Goal: Task Accomplishment & Management: Use online tool/utility

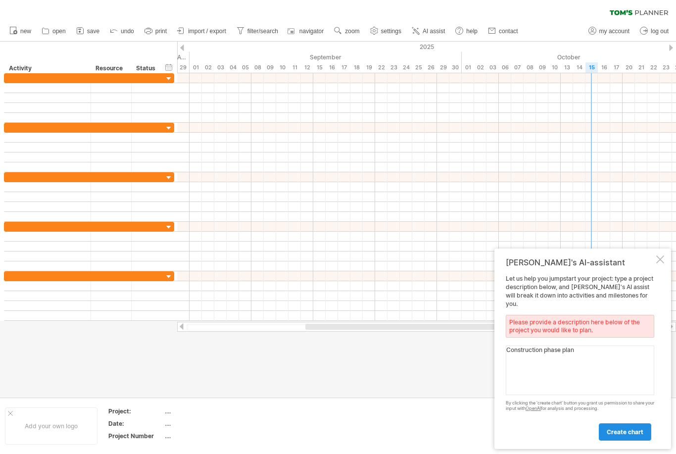
type textarea "Construction phase plan"
click at [624, 434] on span "create chart" at bounding box center [625, 431] width 37 height 7
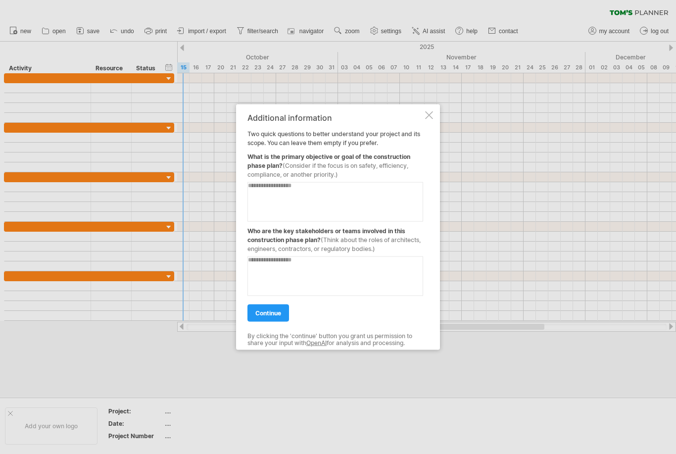
click at [431, 116] on div at bounding box center [429, 115] width 8 height 8
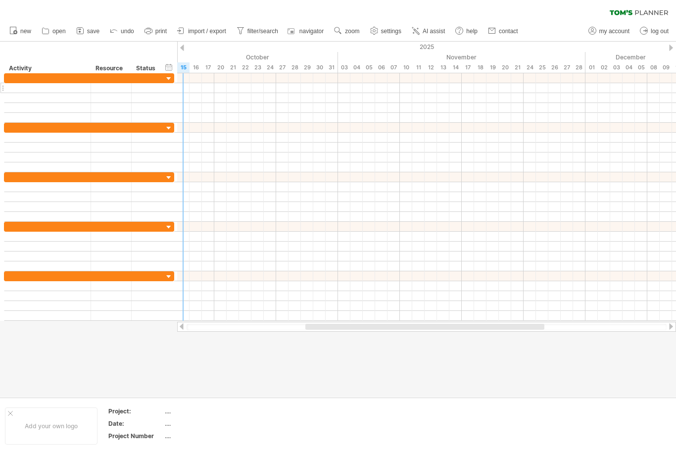
click at [44, 89] on div at bounding box center [47, 87] width 76 height 9
click at [40, 81] on div at bounding box center [47, 77] width 76 height 9
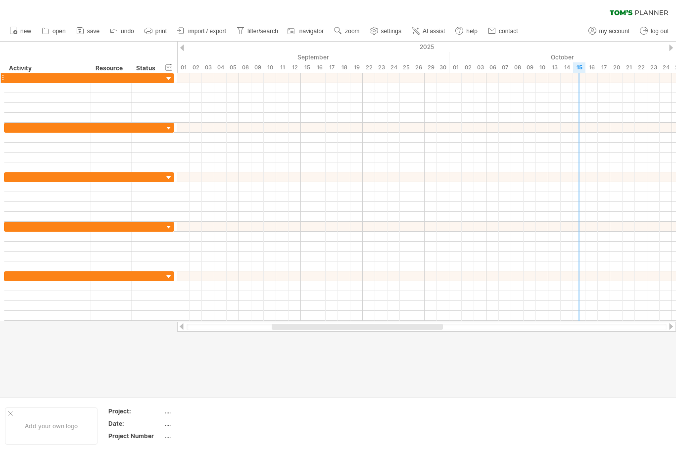
click at [169, 78] on div at bounding box center [168, 78] width 9 height 9
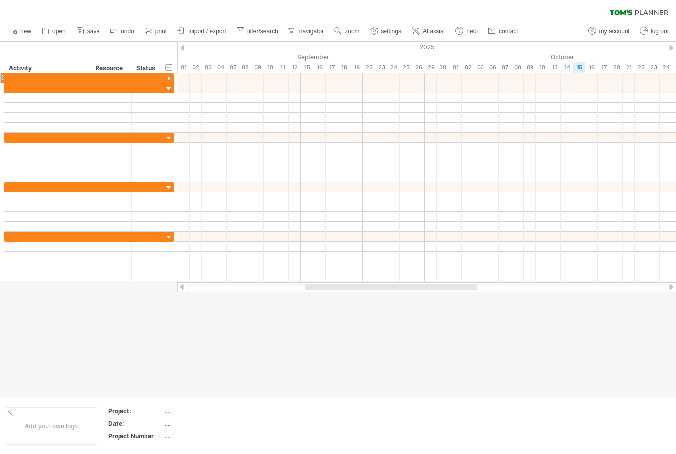
click at [169, 78] on div at bounding box center [168, 78] width 9 height 9
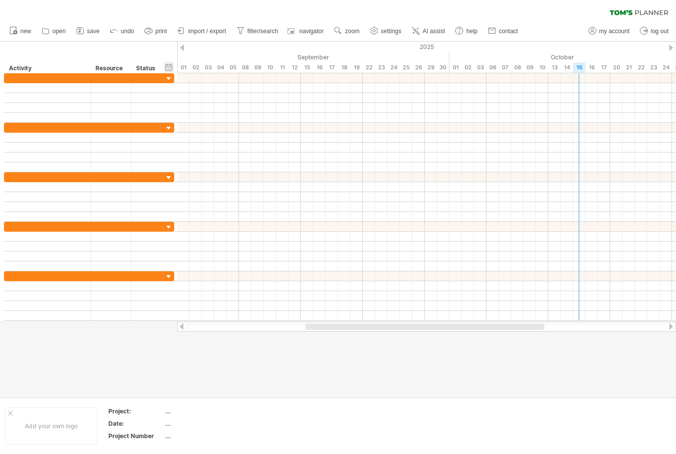
click at [166, 66] on div "hide start/end/duration show start/end/duration" at bounding box center [168, 67] width 9 height 10
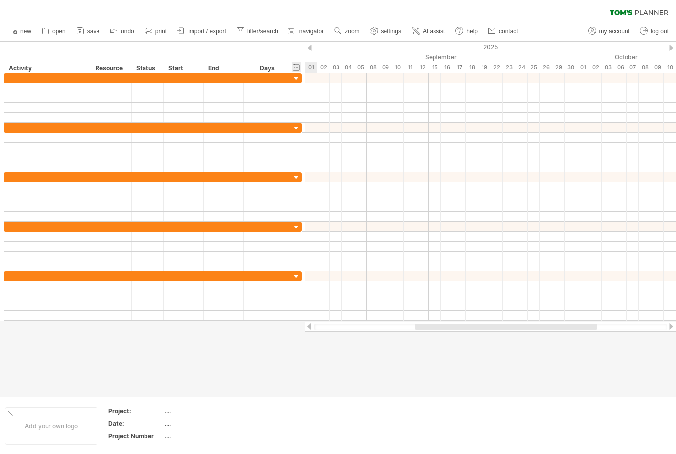
click at [166, 66] on div "Start" at bounding box center [183, 68] width 40 height 10
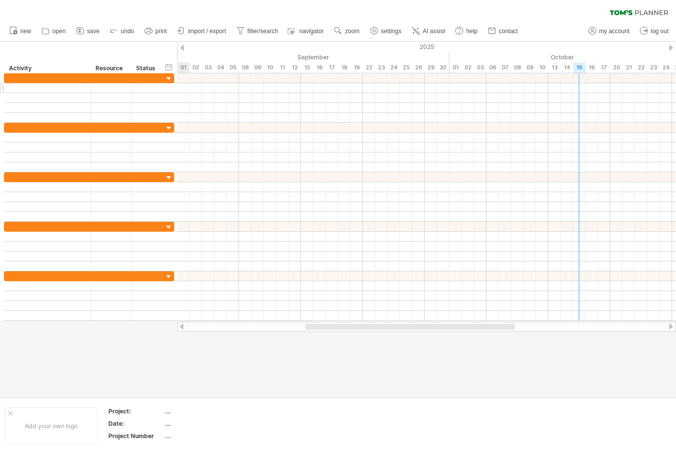
click at [60, 87] on div at bounding box center [47, 87] width 76 height 9
click at [52, 90] on div at bounding box center [47, 87] width 76 height 9
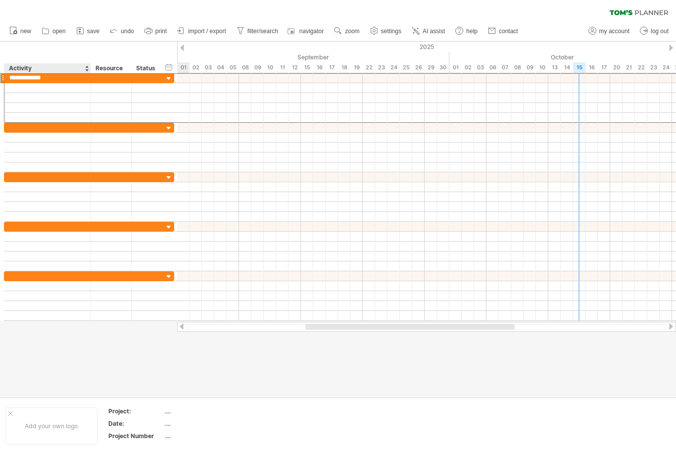
type input "**********"
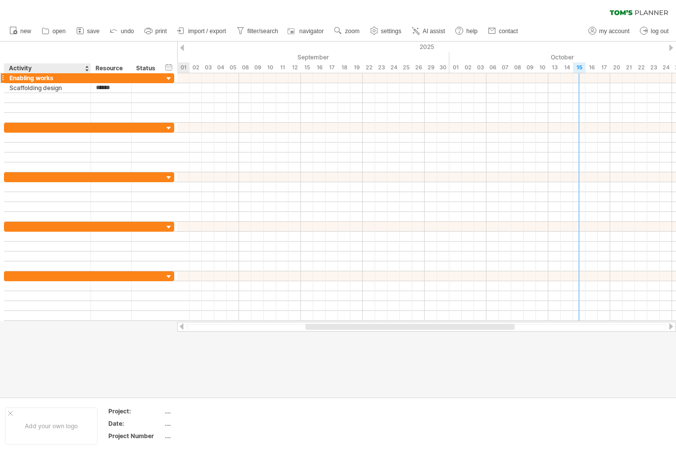
type input "*******"
click at [198, 89] on div at bounding box center [426, 88] width 499 height 10
click at [198, 88] on div at bounding box center [426, 88] width 499 height 10
click at [198, 90] on div at bounding box center [426, 88] width 499 height 10
click at [200, 93] on div at bounding box center [426, 98] width 499 height 10
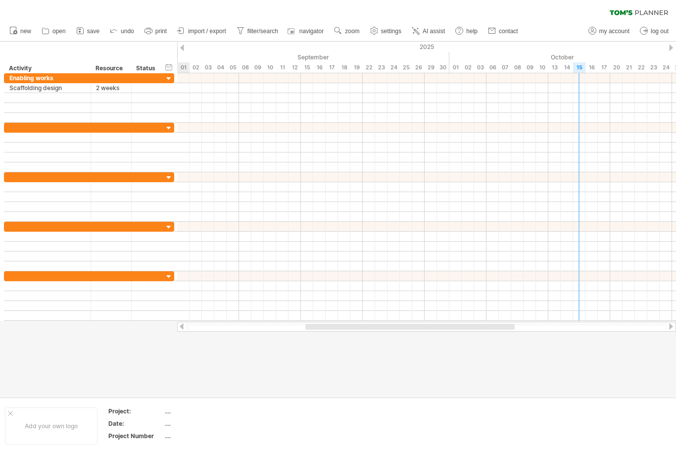
click at [202, 94] on div at bounding box center [426, 98] width 499 height 10
click at [201, 93] on div at bounding box center [426, 98] width 499 height 10
click at [200, 93] on div at bounding box center [426, 88] width 499 height 10
click at [157, 89] on div at bounding box center [148, 87] width 32 height 9
click at [169, 77] on div at bounding box center [168, 78] width 9 height 9
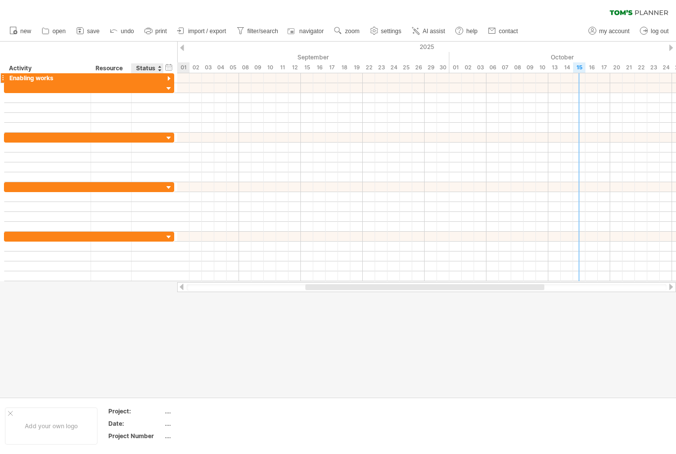
click at [169, 77] on div at bounding box center [168, 78] width 9 height 9
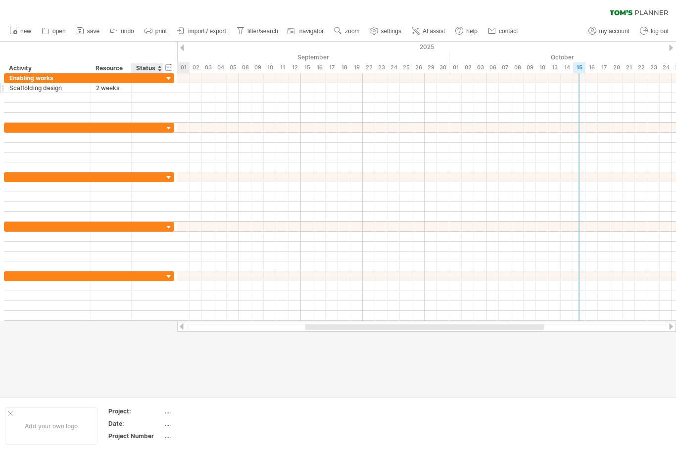
click at [161, 86] on div at bounding box center [162, 88] width 5 height 10
click at [198, 89] on div at bounding box center [426, 88] width 499 height 10
click at [200, 91] on div at bounding box center [426, 88] width 499 height 10
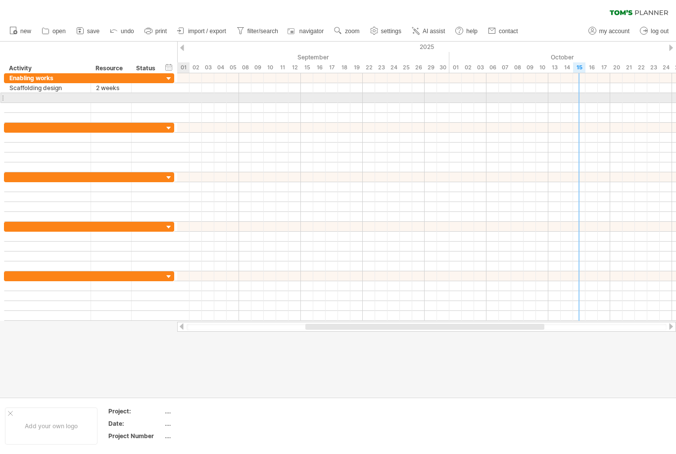
click at [198, 93] on div at bounding box center [426, 88] width 499 height 10
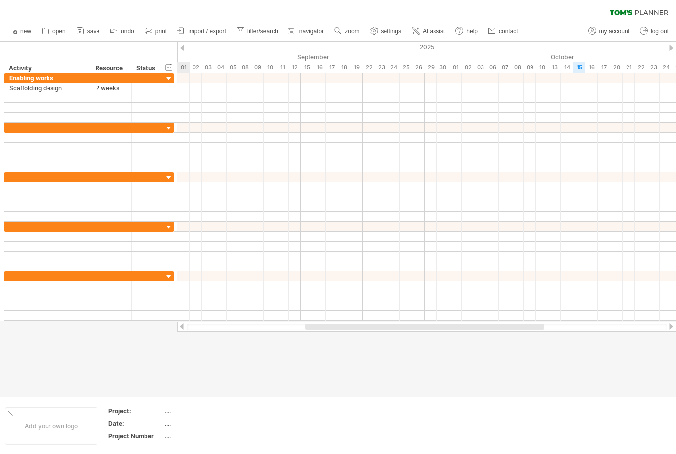
click at [201, 87] on div at bounding box center [426, 88] width 499 height 10
click at [200, 87] on div at bounding box center [426, 88] width 499 height 10
click at [198, 89] on div at bounding box center [426, 88] width 499 height 10
click at [197, 86] on div at bounding box center [426, 88] width 499 height 10
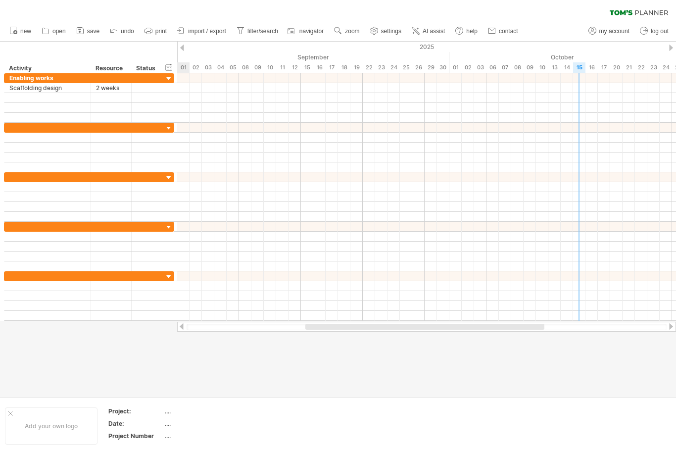
click at [197, 86] on div at bounding box center [426, 88] width 499 height 10
click at [144, 110] on div "add time block" at bounding box center [146, 109] width 68 height 16
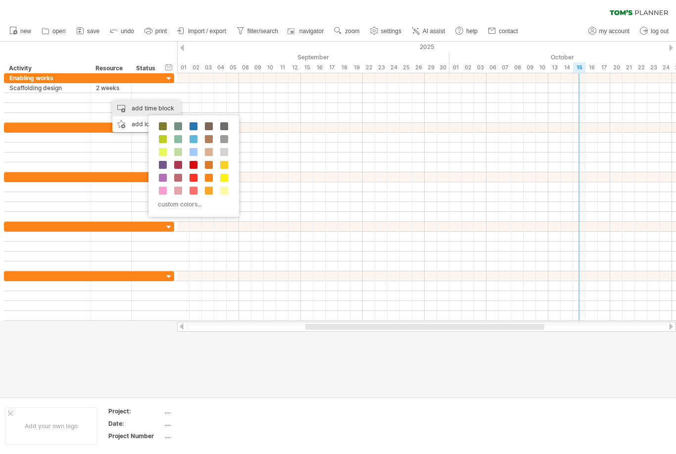
click at [179, 140] on span at bounding box center [178, 139] width 8 height 8
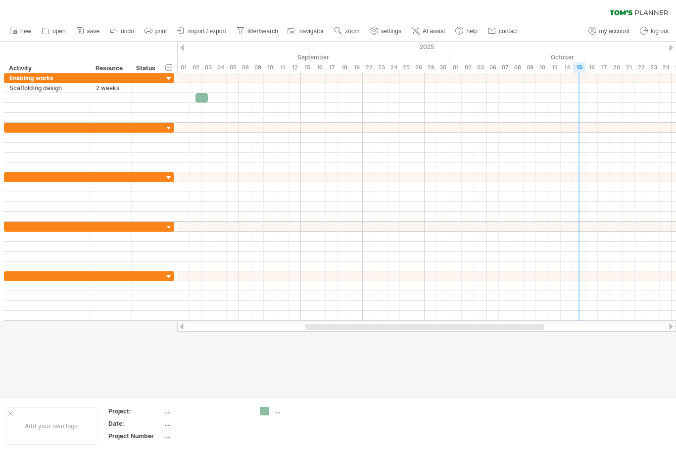
drag, startPoint x: 202, startPoint y: 97, endPoint x: 202, endPoint y: 84, distance: 12.9
click at [202, 84] on div at bounding box center [426, 197] width 499 height 248
click at [202, 96] on div at bounding box center [202, 97] width 12 height 9
click at [205, 102] on div at bounding box center [202, 97] width 12 height 9
click at [206, 103] on div at bounding box center [426, 108] width 499 height 10
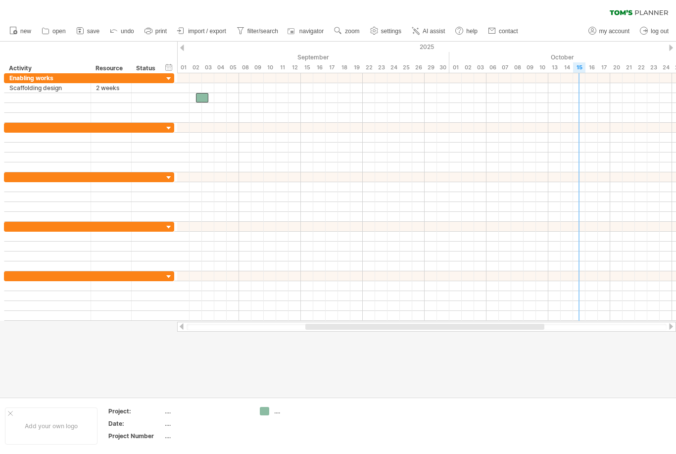
click at [198, 97] on div at bounding box center [202, 97] width 12 height 9
click at [196, 102] on span at bounding box center [196, 97] width 4 height 9
click at [203, 102] on div at bounding box center [202, 97] width 12 height 9
click at [199, 100] on div at bounding box center [202, 97] width 12 height 9
click at [351, 133] on div at bounding box center [426, 138] width 499 height 10
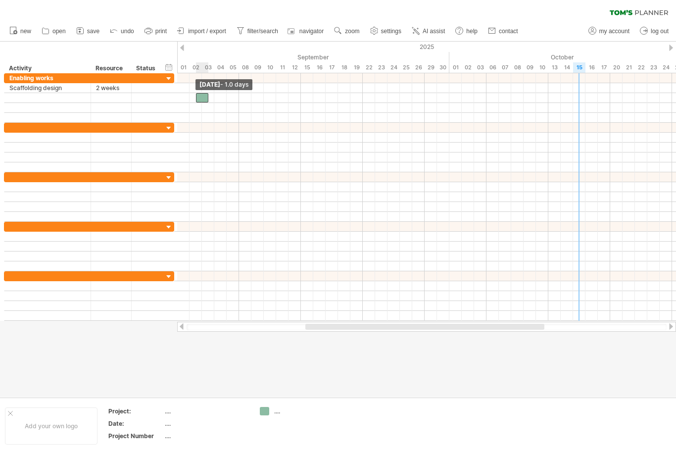
click at [207, 102] on span at bounding box center [209, 97] width 4 height 9
click at [174, 100] on div at bounding box center [89, 98] width 170 height 10
click at [283, 97] on div at bounding box center [426, 98] width 499 height 10
click at [321, 178] on div at bounding box center [426, 177] width 499 height 10
click at [166, 101] on div "add time block" at bounding box center [152, 101] width 68 height 16
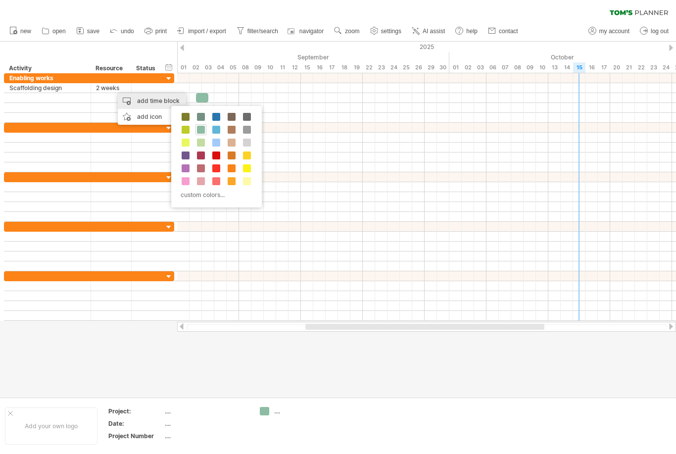
click at [204, 131] on span at bounding box center [201, 130] width 8 height 8
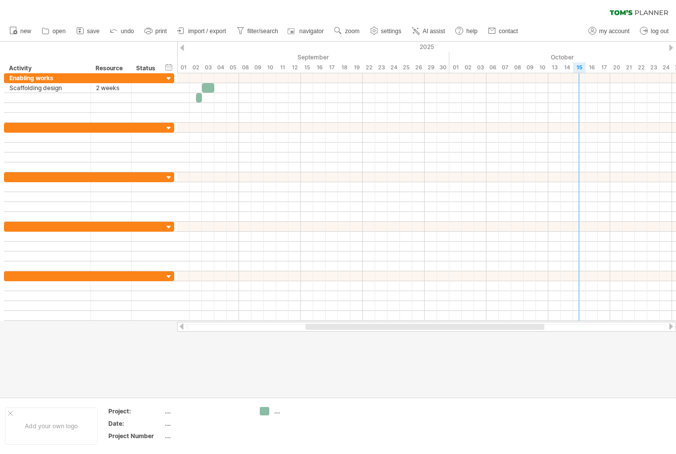
click at [208, 92] on div at bounding box center [208, 87] width 12 height 9
click at [206, 87] on div at bounding box center [208, 87] width 12 height 9
click at [214, 91] on span at bounding box center [214, 87] width 4 height 9
click at [214, 93] on div at bounding box center [426, 88] width 499 height 10
click at [211, 92] on div at bounding box center [208, 87] width 12 height 9
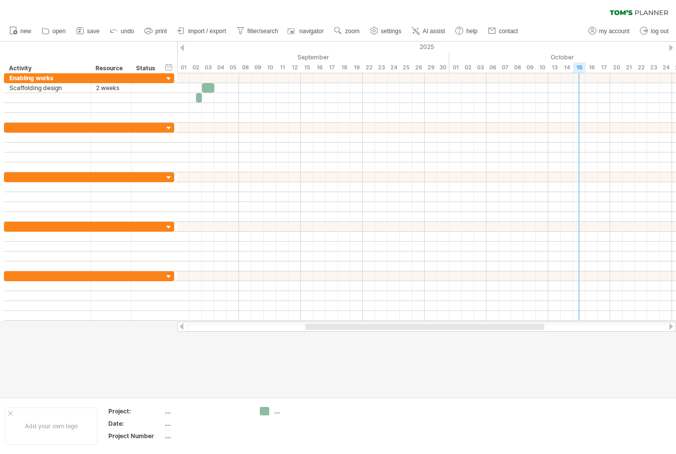
click at [212, 85] on span at bounding box center [214, 87] width 4 height 9
click at [211, 88] on div at bounding box center [208, 87] width 12 height 9
type input "**********"
click at [77, 100] on div "Scaffold structure approval ([PERSON_NAME] Little)" at bounding box center [47, 97] width 76 height 9
drag, startPoint x: 91, startPoint y: 98, endPoint x: 100, endPoint y: 100, distance: 8.5
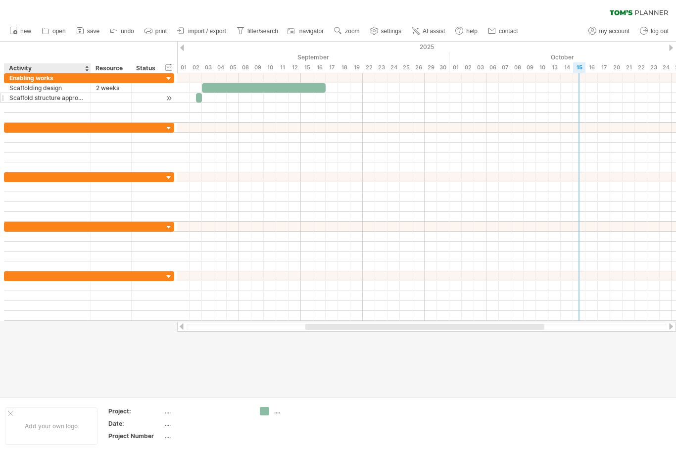
click at [99, 99] on div at bounding box center [111, 97] width 41 height 9
click at [91, 100] on div "**********" at bounding box center [47, 97] width 87 height 9
click at [92, 102] on div at bounding box center [111, 97] width 41 height 9
click at [89, 97] on div at bounding box center [89, 98] width 5 height 10
click at [91, 93] on div "**********" at bounding box center [47, 97] width 87 height 9
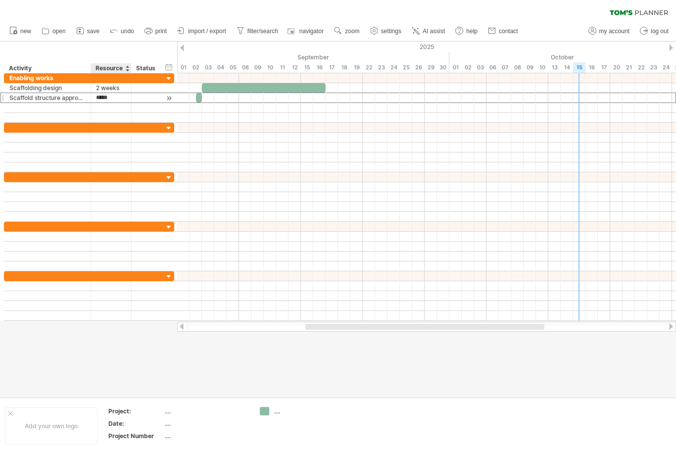
type input "******"
click at [253, 101] on span at bounding box center [252, 97] width 4 height 9
click at [250, 102] on span at bounding box center [252, 97] width 4 height 9
click at [251, 101] on span at bounding box center [252, 97] width 4 height 9
click at [318, 92] on div at bounding box center [264, 87] width 124 height 9
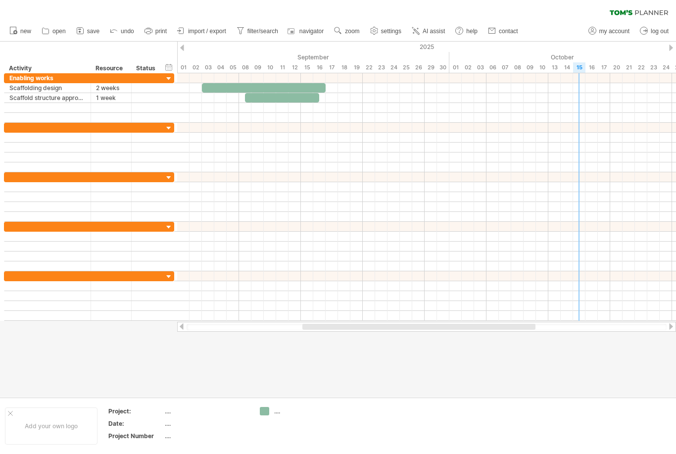
click at [326, 85] on span at bounding box center [326, 87] width 4 height 9
click at [320, 89] on div at bounding box center [264, 87] width 124 height 9
click at [292, 102] on div at bounding box center [282, 97] width 74 height 9
click at [292, 100] on div at bounding box center [282, 97] width 74 height 9
click at [315, 87] on div at bounding box center [264, 87] width 124 height 9
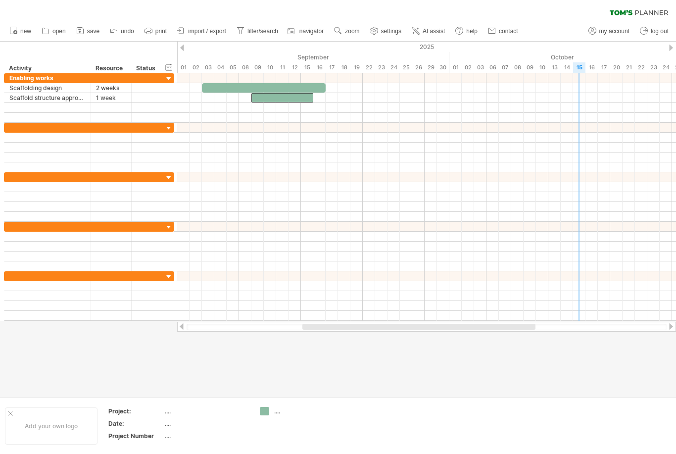
click at [301, 101] on div at bounding box center [283, 97] width 62 height 9
click at [304, 101] on div at bounding box center [283, 97] width 62 height 9
click at [307, 100] on div at bounding box center [289, 97] width 62 height 9
click at [288, 101] on div at bounding box center [289, 97] width 62 height 9
drag, startPoint x: 294, startPoint y: 99, endPoint x: 275, endPoint y: 98, distance: 18.8
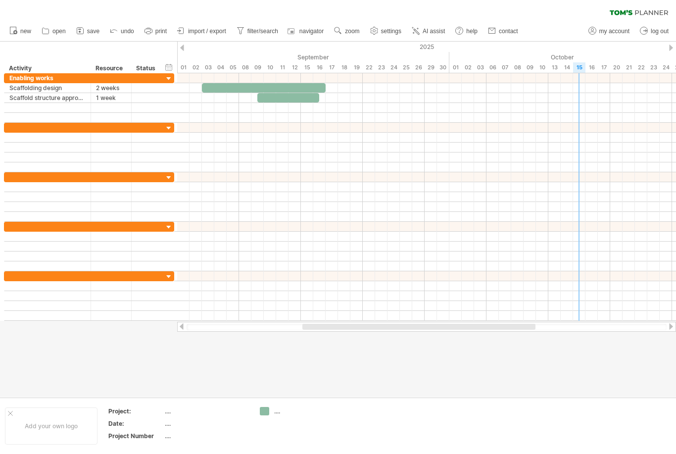
click at [275, 98] on div at bounding box center [289, 97] width 62 height 9
click at [274, 98] on div at bounding box center [289, 97] width 62 height 9
drag, startPoint x: 273, startPoint y: 98, endPoint x: 259, endPoint y: 98, distance: 14.4
click at [259, 98] on div at bounding box center [289, 97] width 62 height 9
click at [250, 70] on div "08" at bounding box center [245, 67] width 12 height 10
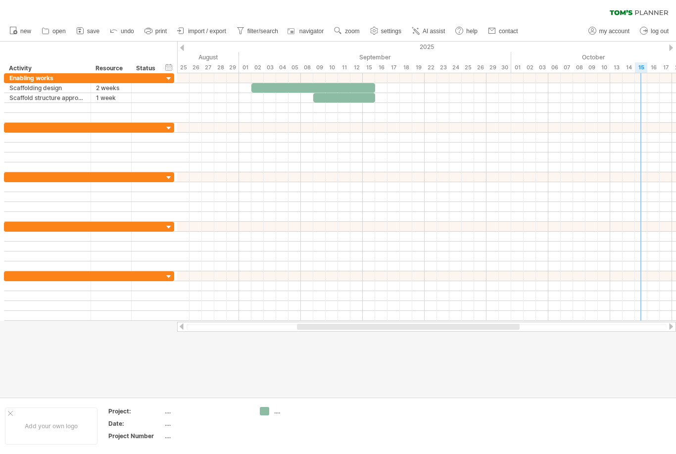
click at [358, 86] on div at bounding box center [314, 87] width 124 height 9
click at [331, 88] on div at bounding box center [314, 87] width 124 height 9
click at [339, 84] on div at bounding box center [314, 87] width 124 height 9
click at [328, 87] on div at bounding box center [314, 87] width 124 height 9
click at [316, 91] on div at bounding box center [314, 87] width 124 height 9
